Goal: Task Accomplishment & Management: Use online tool/utility

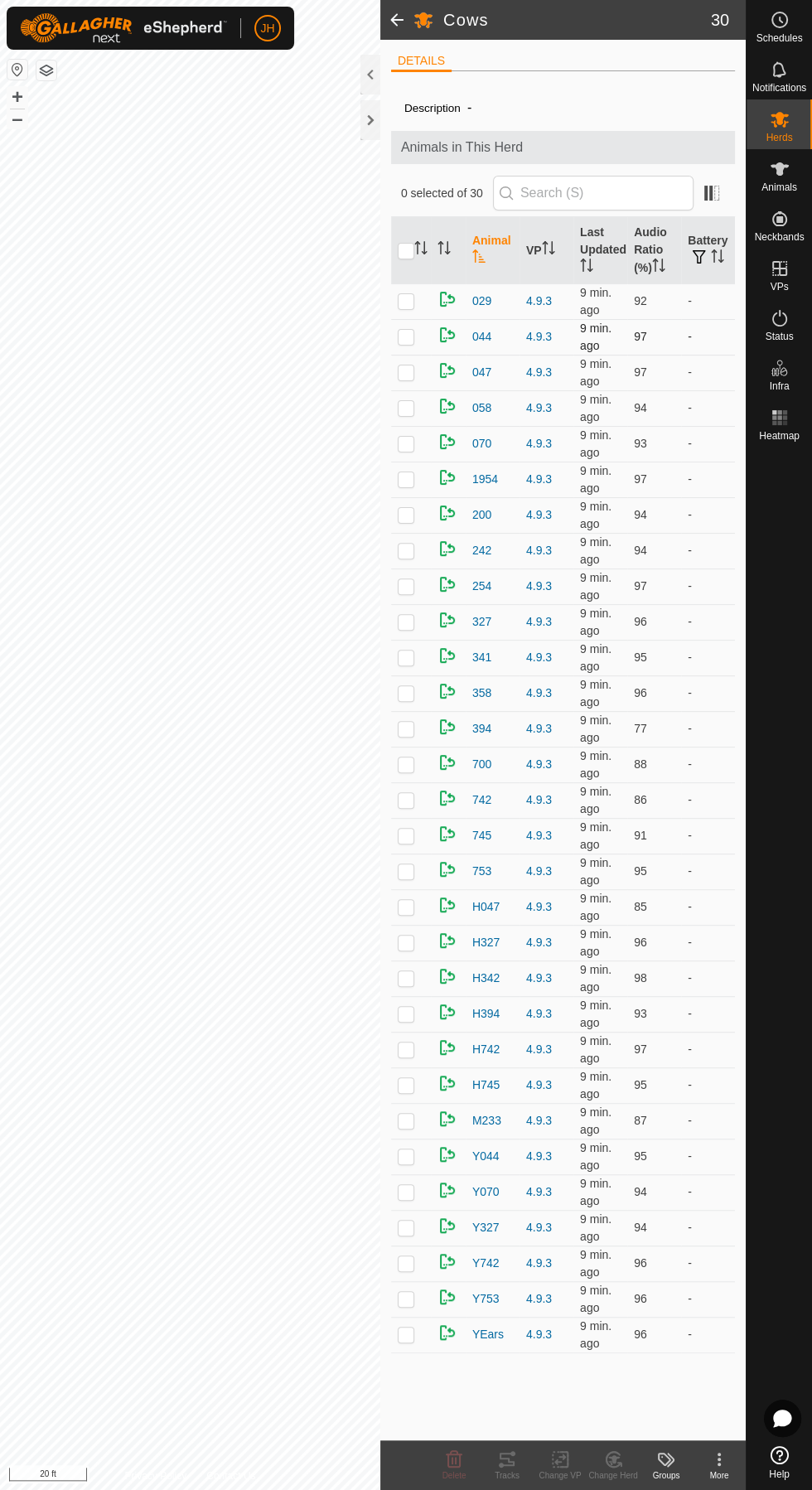
click at [405, 336] on p-checkbox at bounding box center [406, 337] width 17 height 13
checkbox input "true"
click at [509, 1465] on icon at bounding box center [507, 1458] width 15 height 13
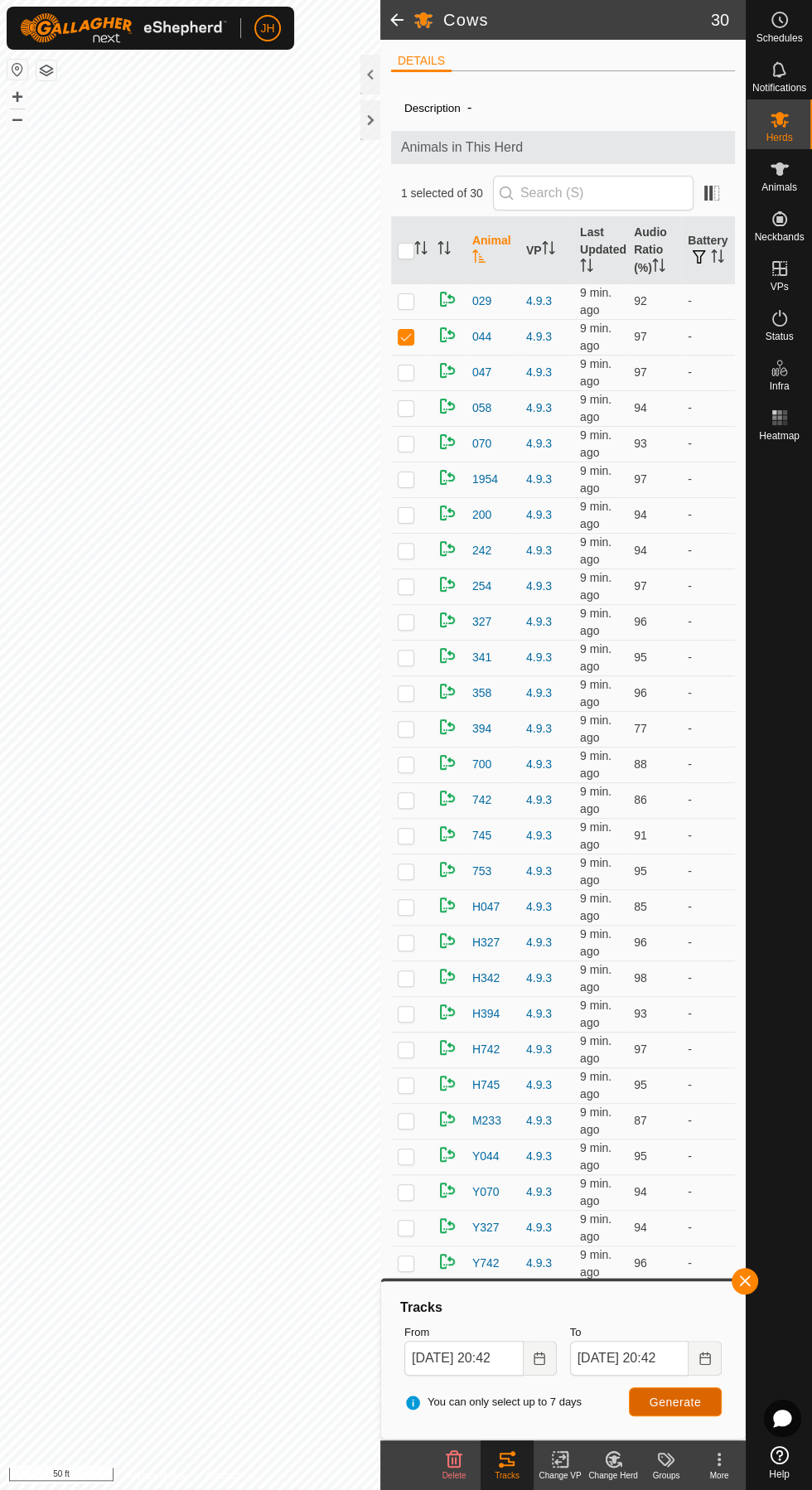
click at [694, 1401] on span "Generate" at bounding box center [675, 1402] width 51 height 13
click at [399, 250] on input "checkbox" at bounding box center [406, 251] width 17 height 17
checkbox input "true"
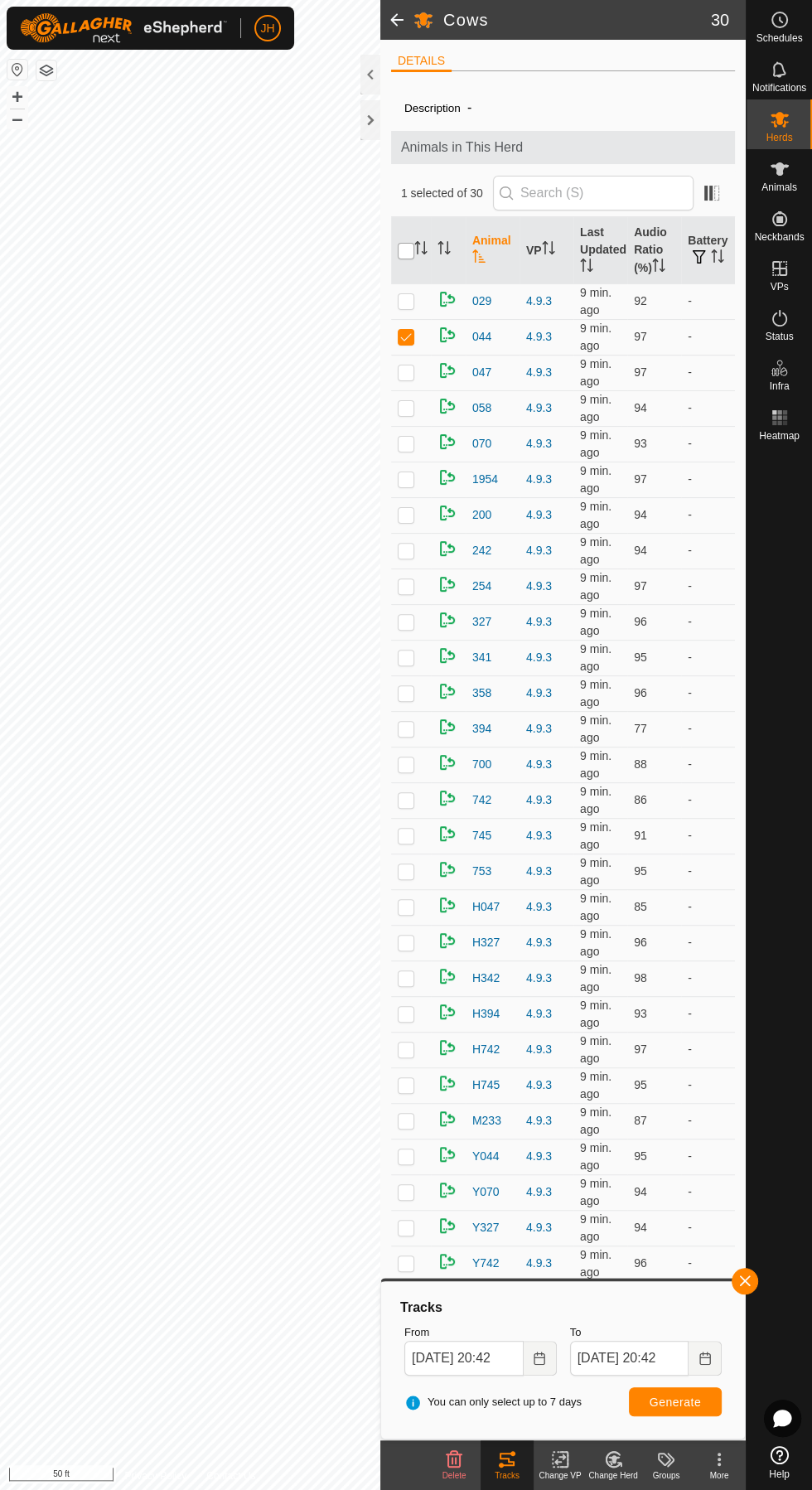
checkbox input "true"
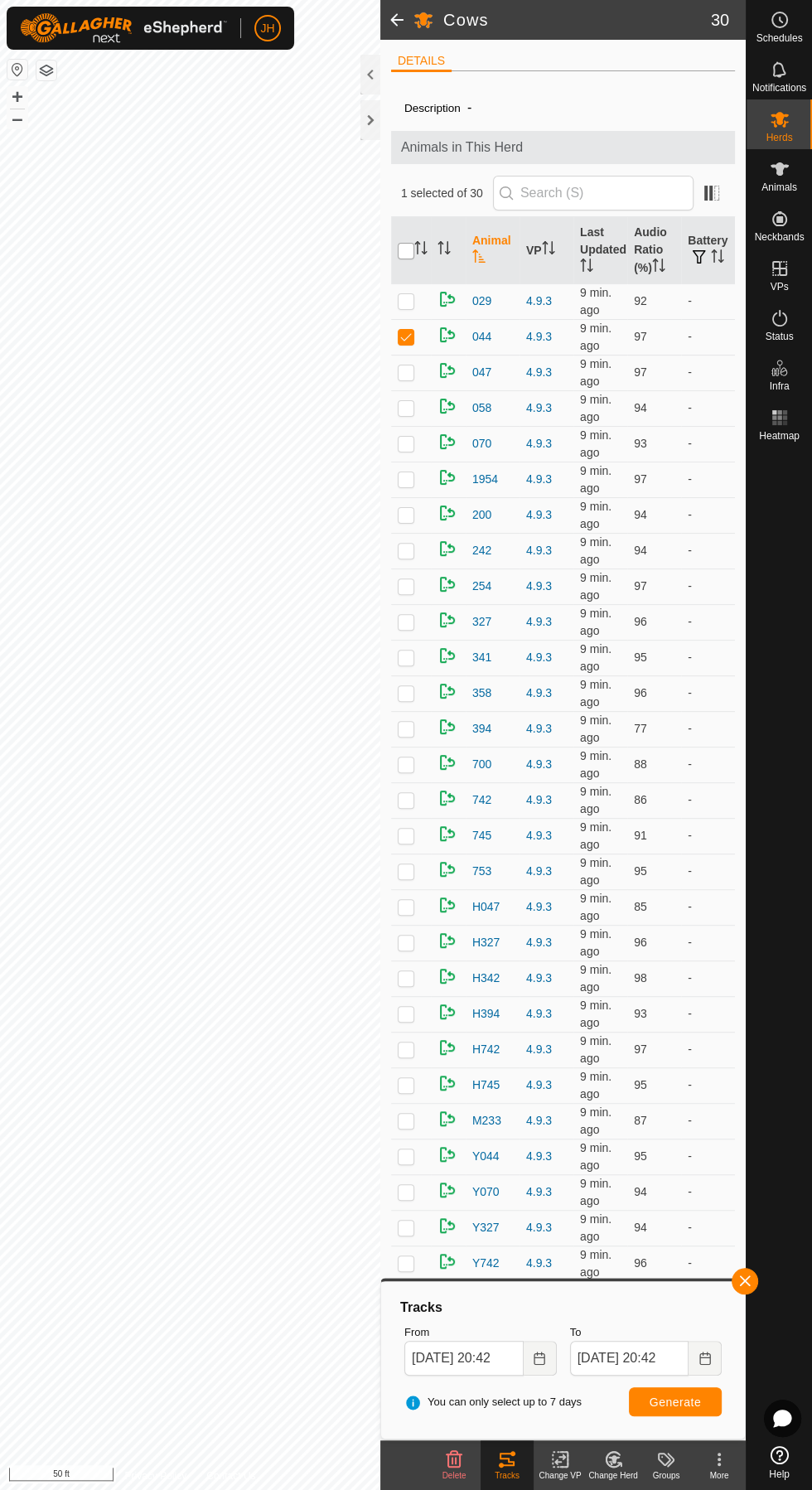
checkbox input "true"
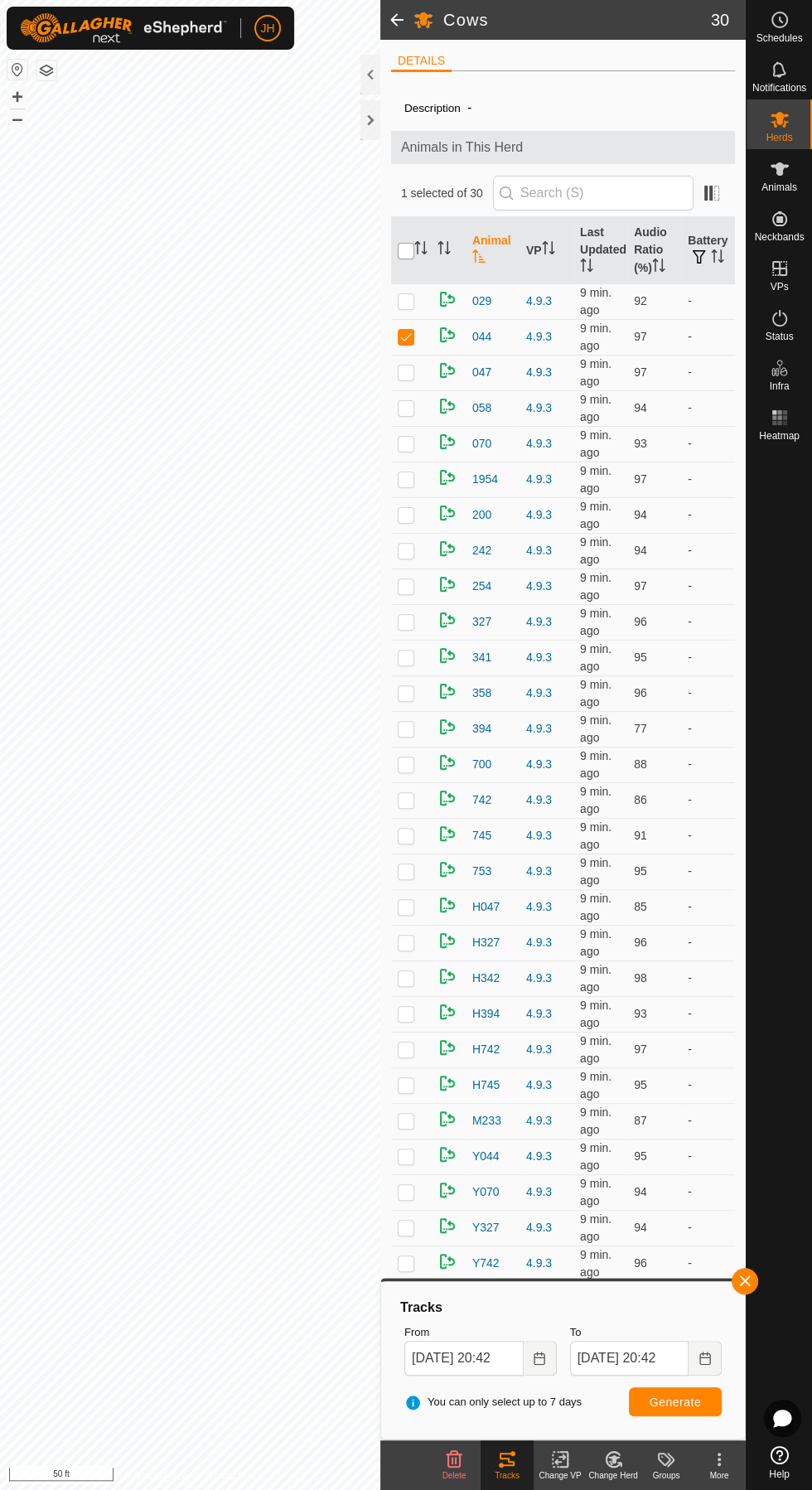
checkbox input "true"
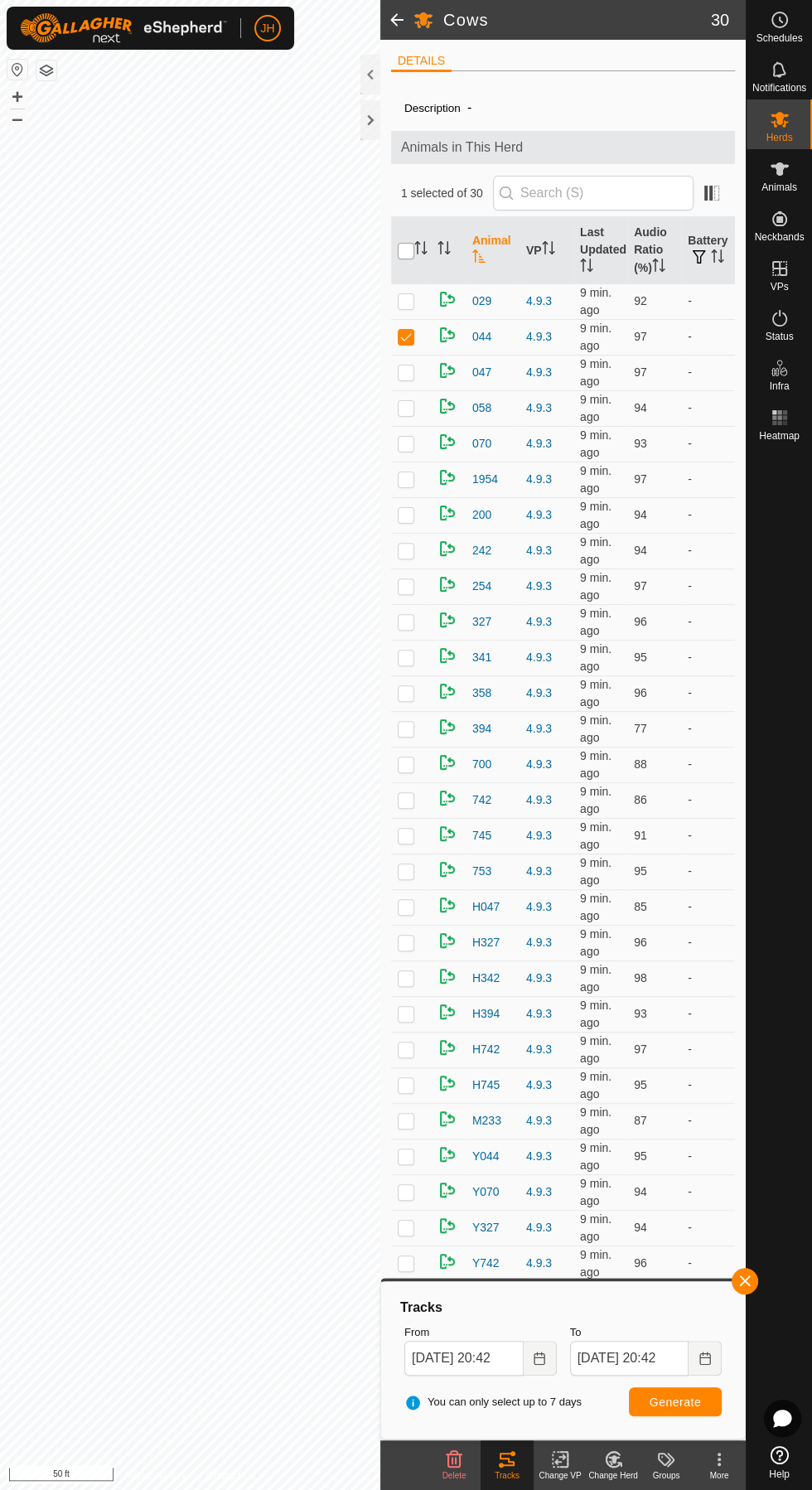
checkbox input "true"
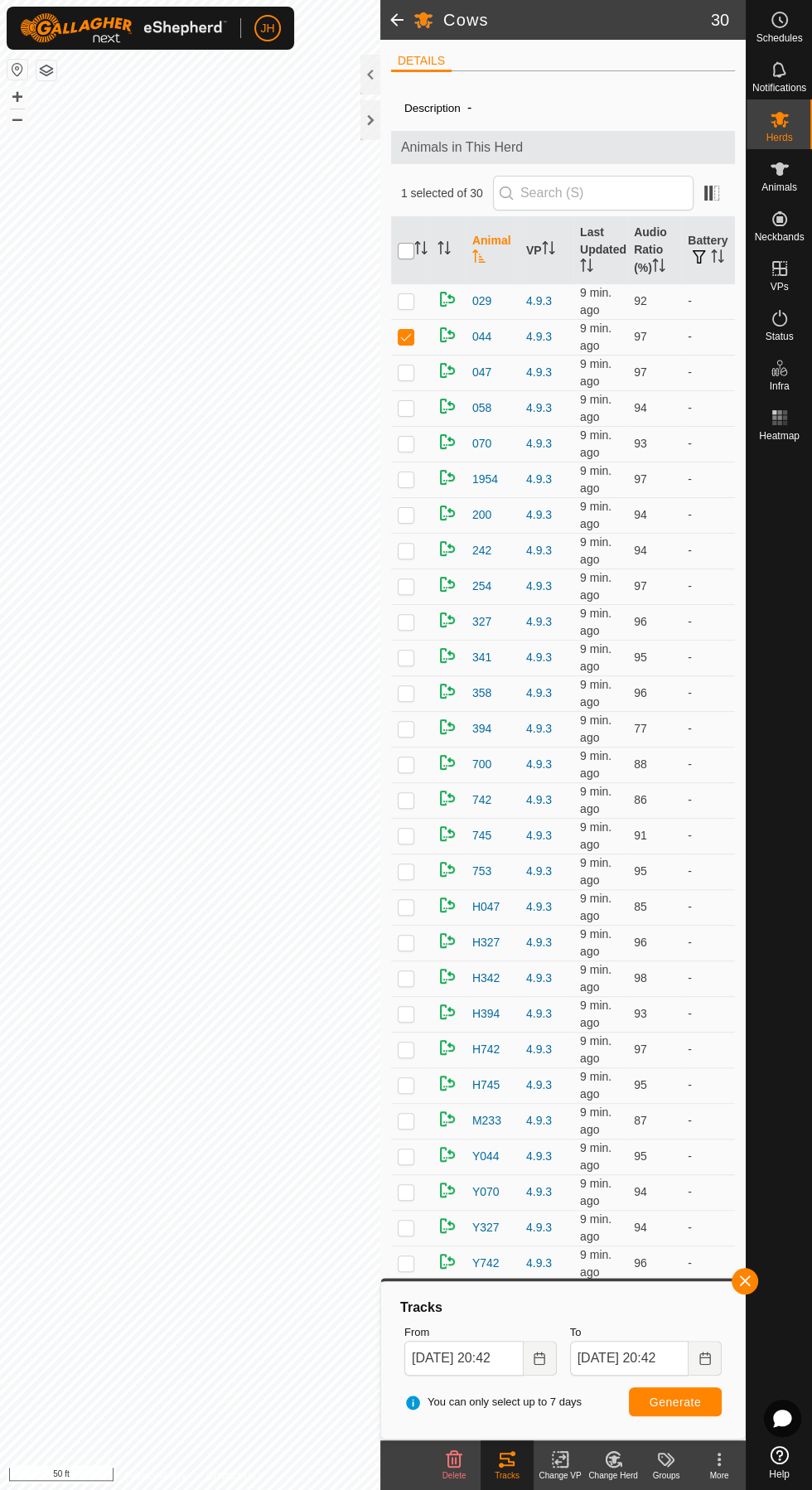
checkbox input "true"
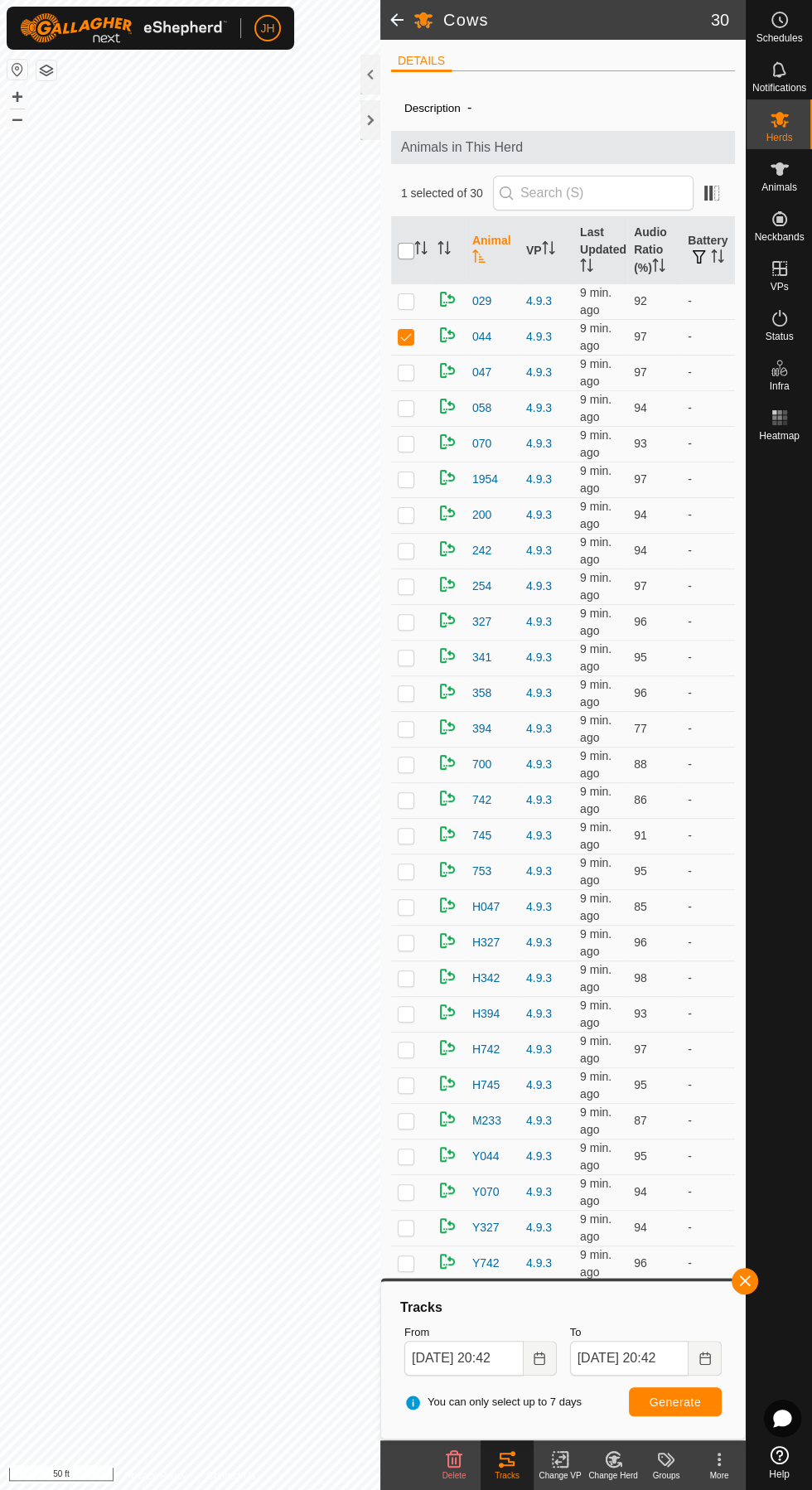
checkbox input "true"
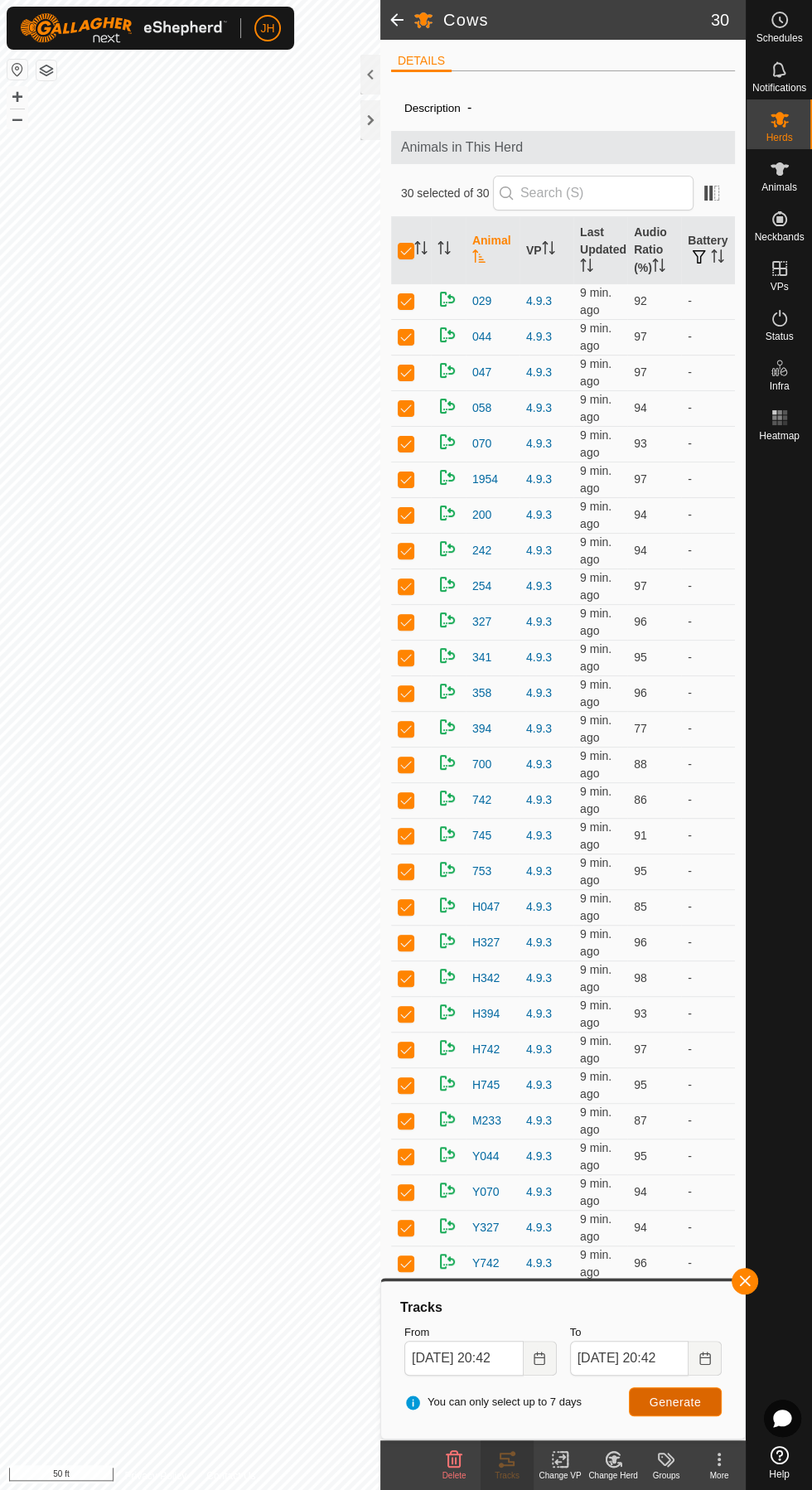
click at [695, 1406] on span "Generate" at bounding box center [675, 1402] width 51 height 13
